Goal: Task Accomplishment & Management: Use online tool/utility

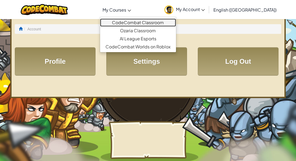
click at [139, 20] on link "CodeCombat Classroom" at bounding box center [138, 23] width 76 height 8
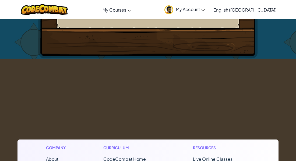
scroll to position [122, 0]
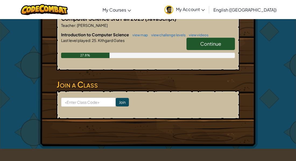
click at [220, 41] on span "Continue" at bounding box center [210, 44] width 21 height 6
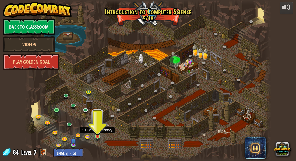
click at [98, 136] on img at bounding box center [98, 130] width 6 height 13
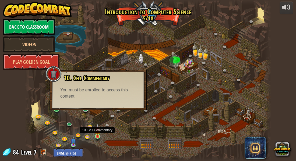
click at [97, 136] on img at bounding box center [98, 130] width 6 height 13
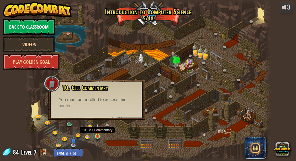
click at [97, 136] on img at bounding box center [98, 130] width 6 height 13
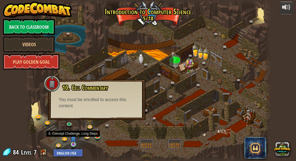
click at [75, 142] on img at bounding box center [74, 138] width 6 height 13
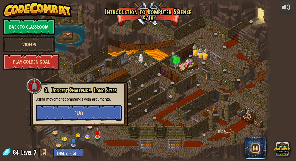
click at [89, 110] on button "Play" at bounding box center [79, 113] width 87 height 16
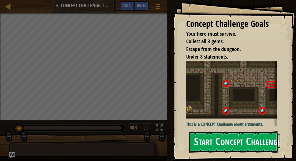
click at [226, 132] on button "Start Concept Challenge" at bounding box center [234, 142] width 90 height 21
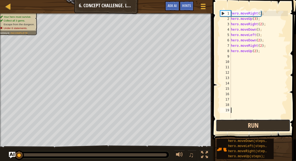
click at [249, 127] on button "Run" at bounding box center [253, 125] width 75 height 12
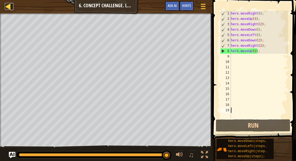
click at [11, 4] on div at bounding box center [8, 6] width 7 height 7
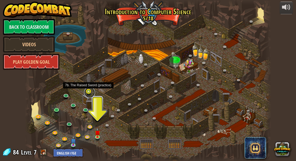
click at [91, 93] on link at bounding box center [89, 92] width 11 height 11
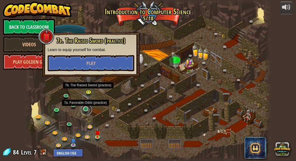
click at [87, 108] on link at bounding box center [86, 109] width 11 height 11
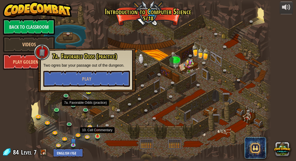
click at [98, 136] on img at bounding box center [98, 130] width 6 height 13
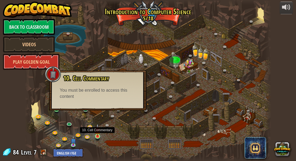
click at [98, 136] on img at bounding box center [98, 130] width 6 height 13
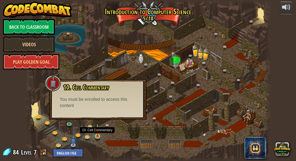
click at [98, 136] on img at bounding box center [98, 130] width 6 height 13
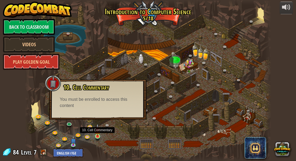
click at [98, 136] on img at bounding box center [98, 130] width 6 height 13
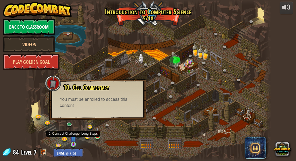
click at [72, 142] on img at bounding box center [74, 138] width 6 height 13
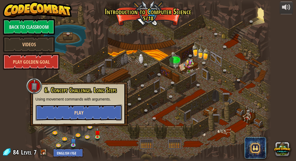
click at [108, 108] on button "Play" at bounding box center [79, 113] width 87 height 16
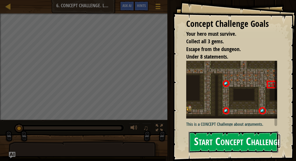
click at [236, 138] on button "Start Concept Challenge" at bounding box center [234, 142] width 90 height 21
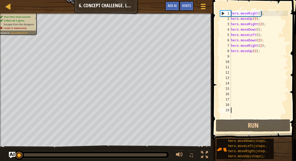
click at [278, 54] on div "hero . moveRight ( ) ; hero . moveUp ( 3 ) ; hero . moveRight ( 2 ) ; hero . mo…" at bounding box center [259, 70] width 58 height 118
click at [269, 50] on div "hero . moveRight ( ) ; hero . moveUp ( 3 ) ; hero . moveRight ( 2 ) ; hero . mo…" at bounding box center [259, 70] width 58 height 118
type textarea "hero.moveUp(2);"
click at [269, 50] on div "hero . moveRight ( ) ; hero . moveUp ( 3 ) ; hero . moveRight ( 2 ) ; hero . mo…" at bounding box center [259, 70] width 58 height 118
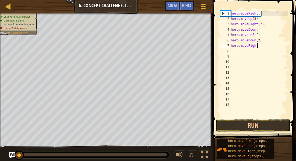
type textarea "hero"
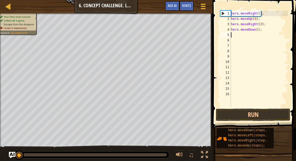
type textarea "hero"
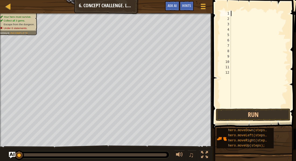
type textarea "ri"
type textarea "i"
type textarea "u"
click at [254, 17] on div "hero . moveRight ( ) ; hero . moveUp ( ) ;" at bounding box center [259, 65] width 58 height 108
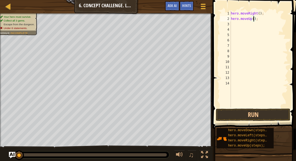
type textarea "hero.moveUp(3);"
click at [244, 26] on div "hero . moveRight ( ) ; hero . moveUp ( 3 ) ;" at bounding box center [259, 65] width 58 height 108
type textarea "ri"
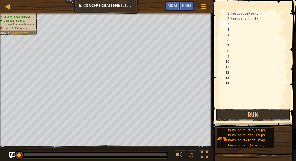
scroll to position [2, 0]
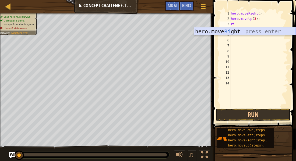
click at [248, 29] on div "hero.move Ri ght press enter" at bounding box center [245, 39] width 102 height 24
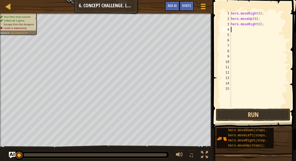
click at [259, 23] on div "hero . moveRight ( ) ; hero . moveUp ( 3 ) ; hero . moveRight ( ) ;" at bounding box center [259, 65] width 58 height 108
type textarea "hero.moveRight(2);"
click at [252, 27] on div "hero . moveRight ( ) ; hero . moveUp ( 3 ) ; hero . moveRight ( 2 ) ;" at bounding box center [259, 65] width 58 height 108
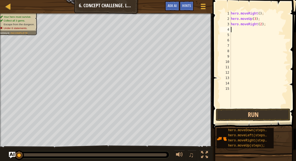
type textarea "do"
type textarea "l"
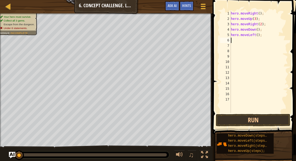
type textarea "d"
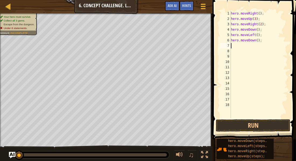
click at [257, 41] on div "hero . moveRight ( ) ; hero . moveUp ( 3 ) ; hero . moveRight ( 2 ) ; hero . mo…" at bounding box center [259, 70] width 58 height 118
type textarea "hero.moveDown();"
